Goal: Transaction & Acquisition: Purchase product/service

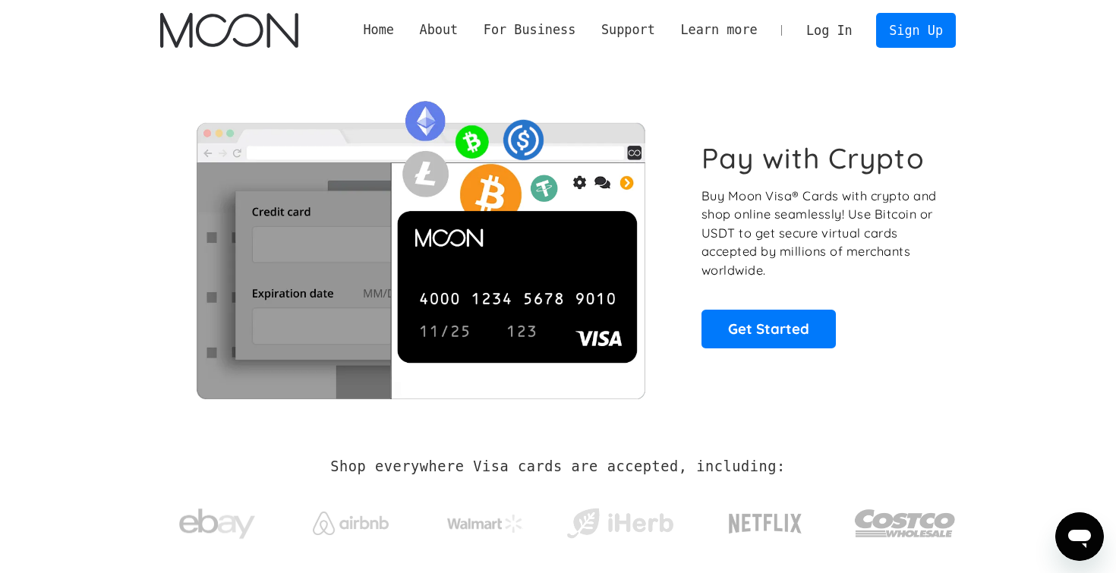
click at [830, 22] on link "Log In" at bounding box center [828, 30] width 71 height 33
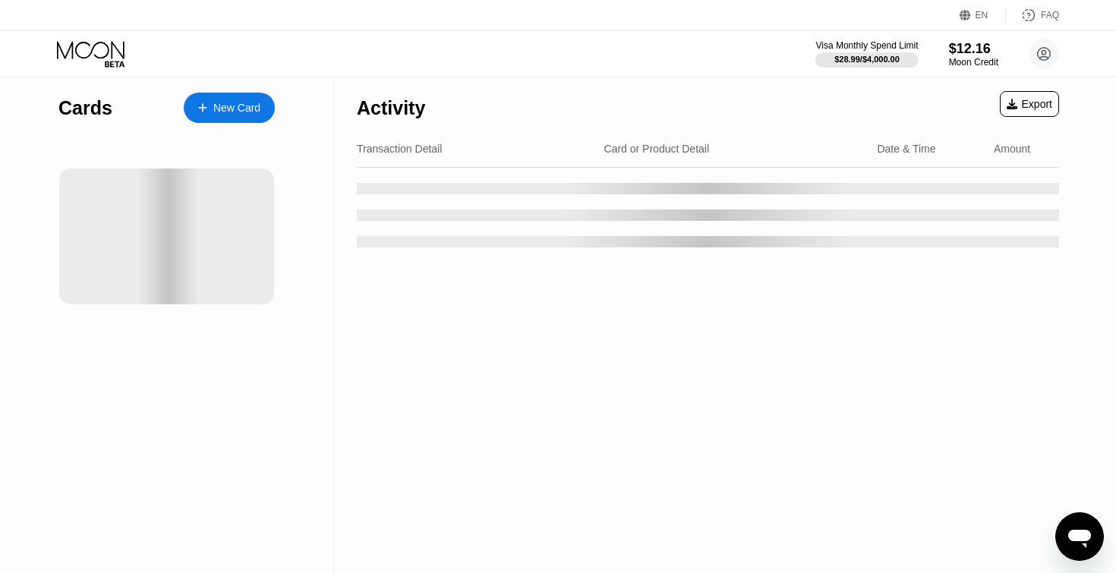
click at [237, 109] on div "New Card" at bounding box center [236, 108] width 47 height 13
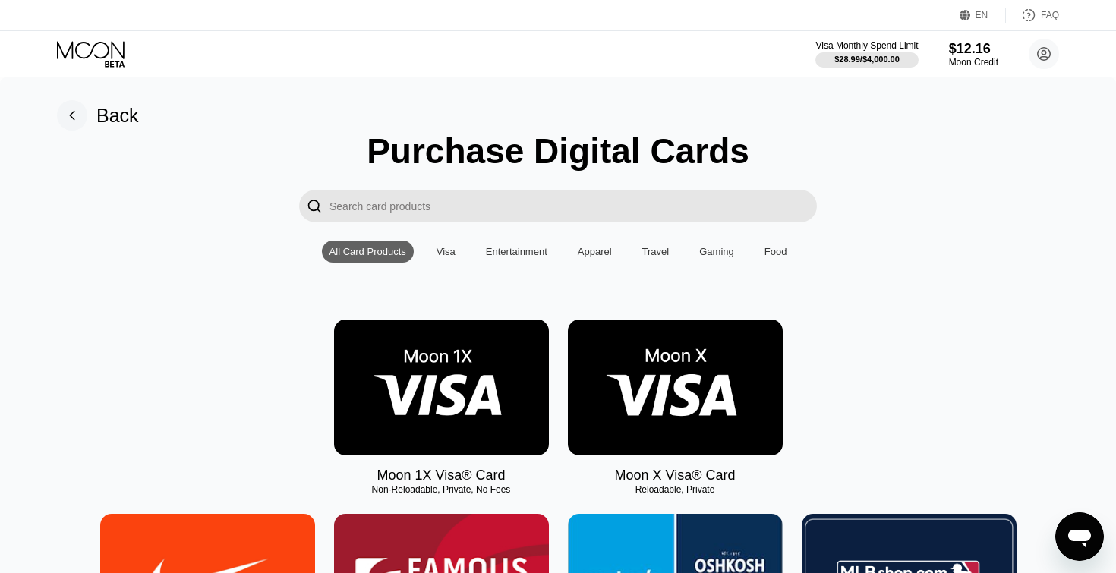
click at [651, 408] on img at bounding box center [675, 388] width 215 height 136
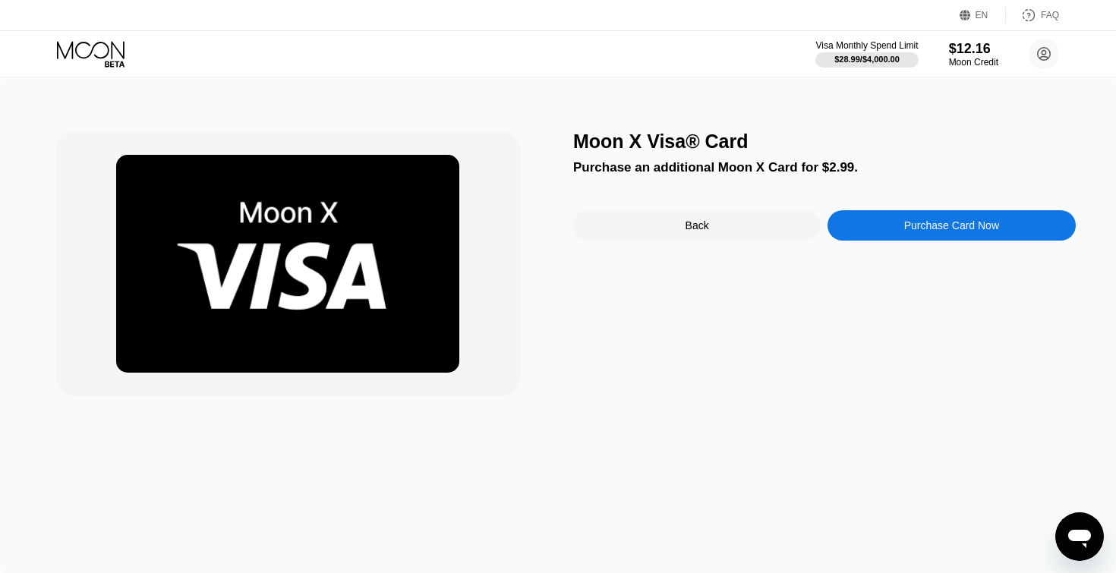
click at [934, 216] on div "Purchase Card Now" at bounding box center [950, 225] width 247 height 30
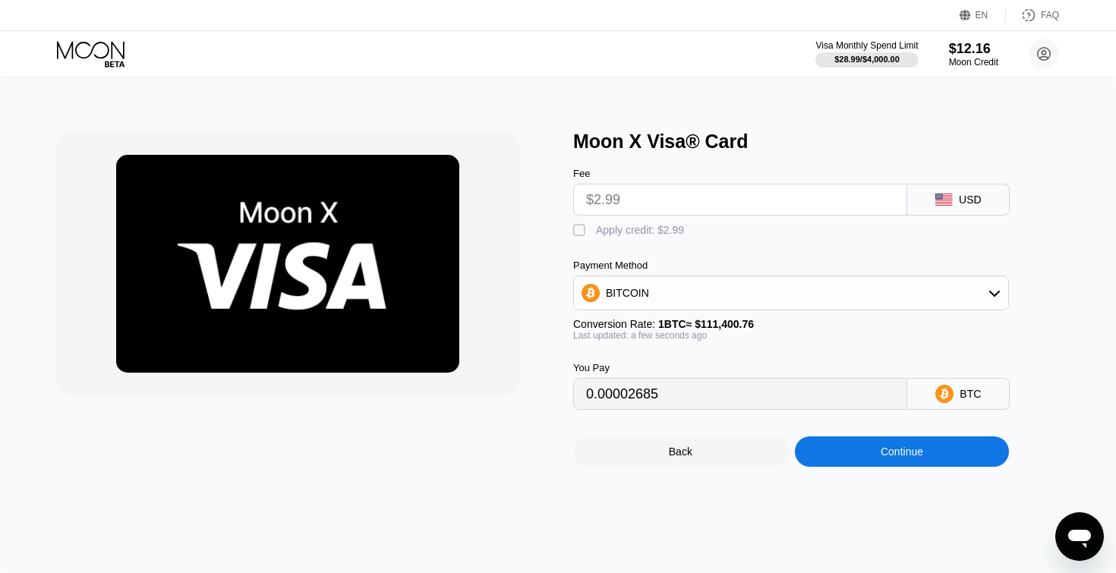
click at [622, 229] on div "Apply credit: $2.99" at bounding box center [640, 230] width 88 height 12
type input "0"
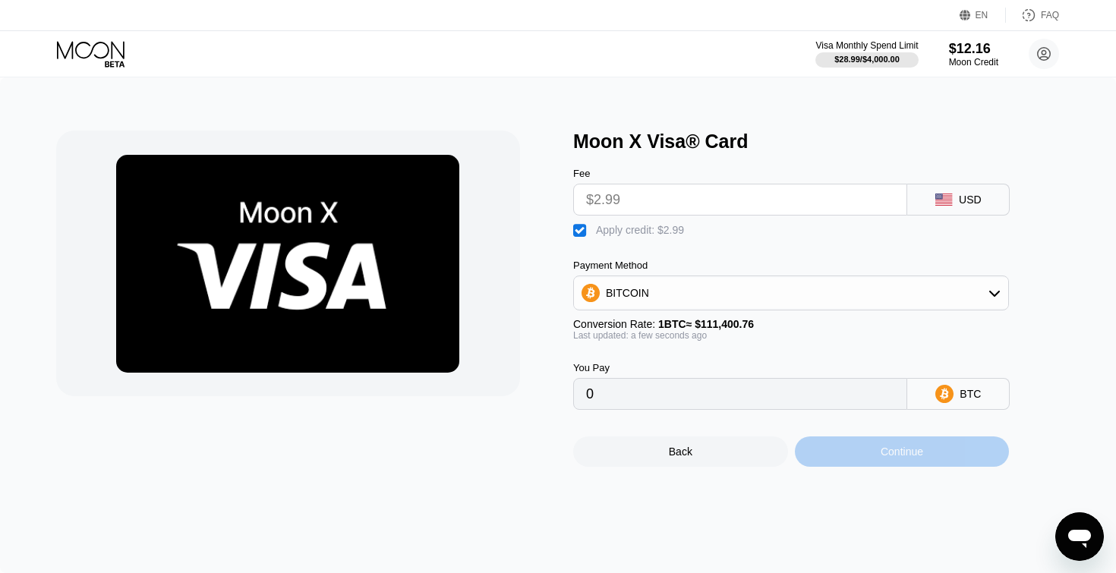
click at [902, 458] on div "Continue" at bounding box center [901, 452] width 43 height 12
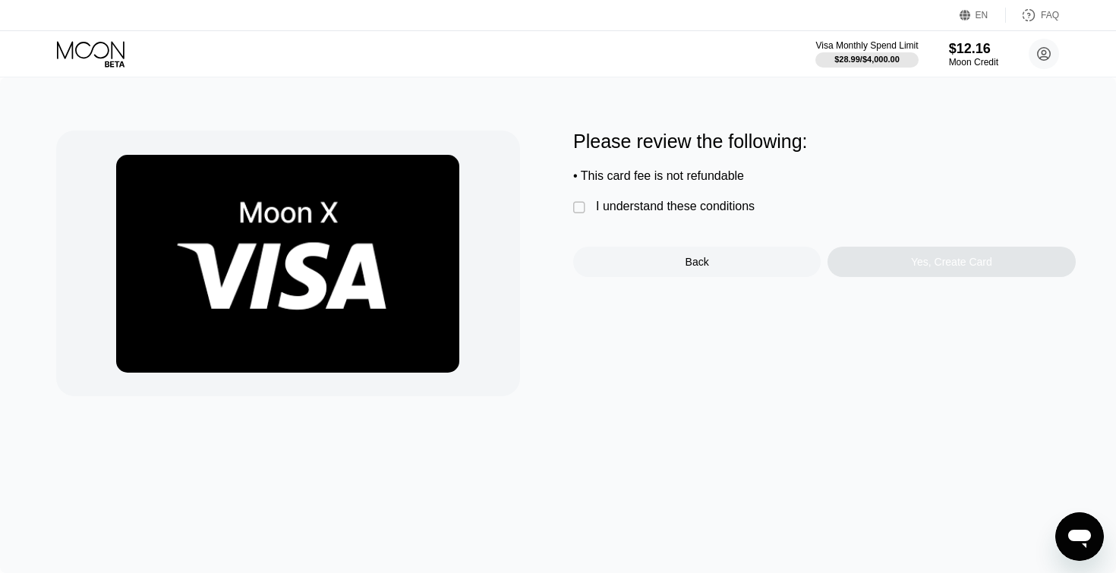
click at [742, 202] on div "I understand these conditions" at bounding box center [675, 207] width 159 height 14
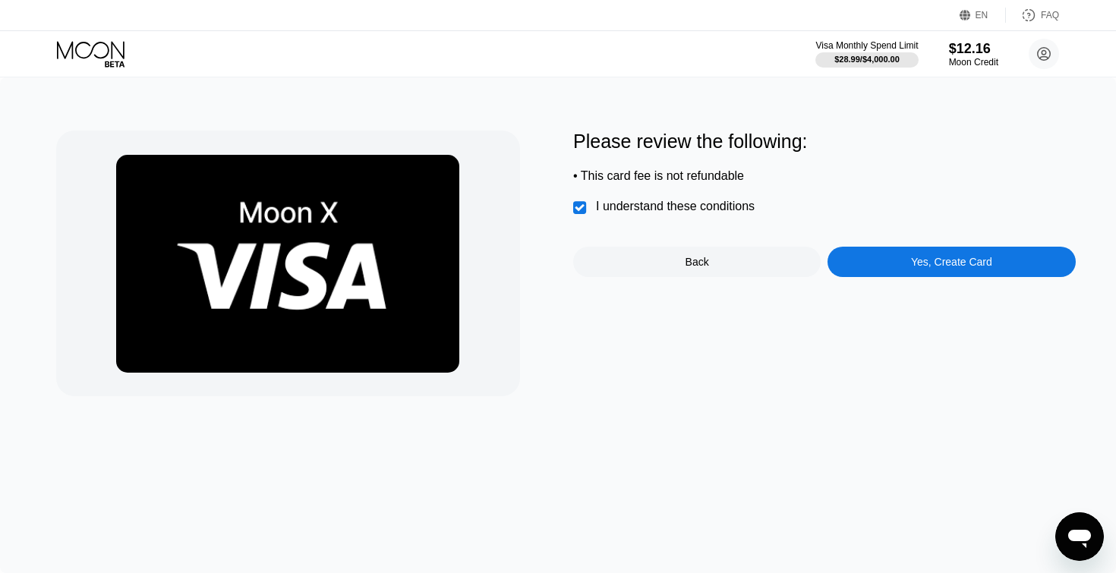
click at [894, 265] on div "Yes, Create Card" at bounding box center [950, 262] width 247 height 30
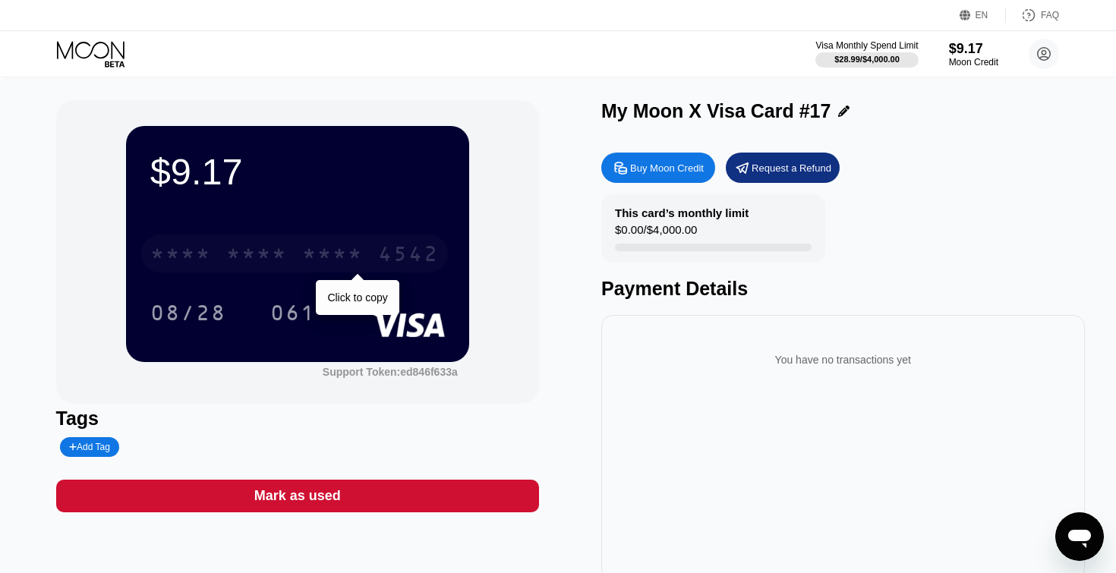
click at [418, 254] on div "4542" at bounding box center [408, 256] width 61 height 24
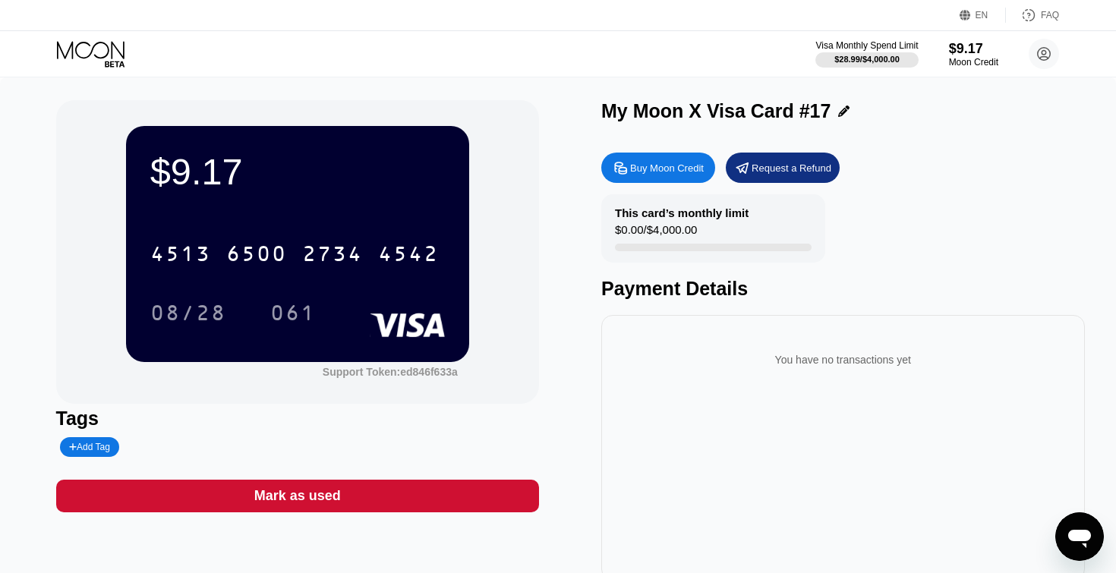
click at [934, 423] on div "You have no transactions yet" at bounding box center [842, 448] width 483 height 266
click at [912, 266] on div "This card’s monthly limit $0.00 / $4,000.00 Payment Details" at bounding box center [842, 247] width 483 height 106
